Goal: Information Seeking & Learning: Learn about a topic

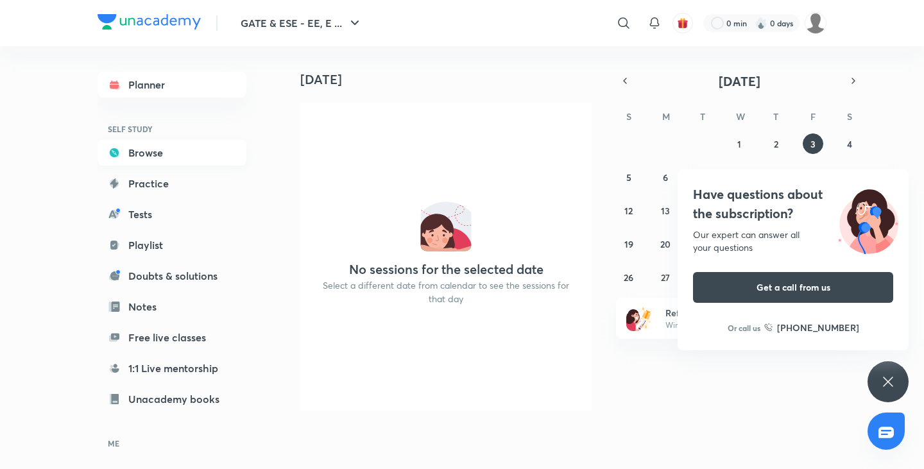
click at [184, 141] on link "Browse" at bounding box center [172, 153] width 149 height 26
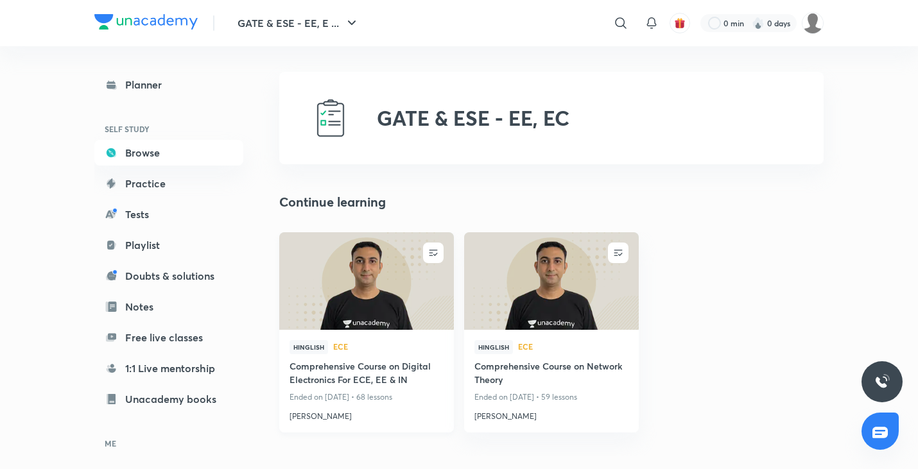
click at [404, 284] on img at bounding box center [366, 280] width 178 height 99
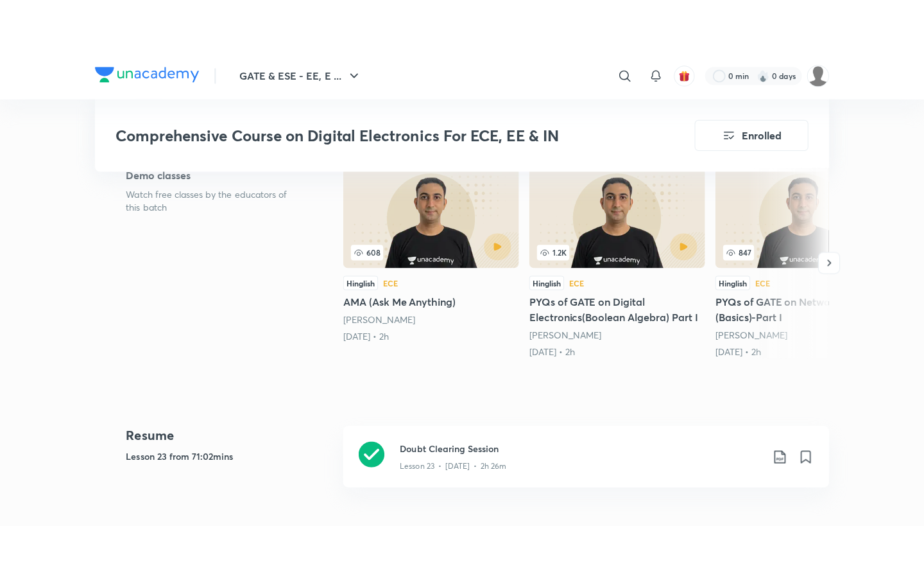
scroll to position [513, 0]
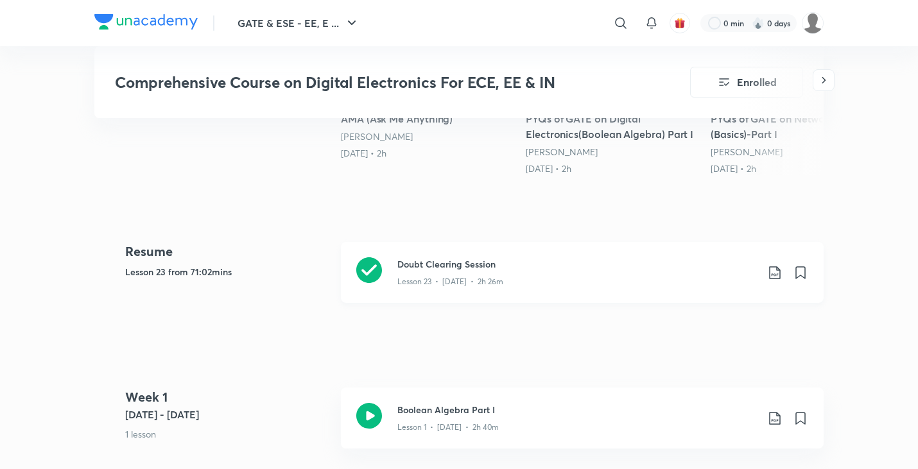
click at [460, 265] on h3 "Doubt Clearing Session" at bounding box center [576, 263] width 359 height 13
